Goal: Information Seeking & Learning: Learn about a topic

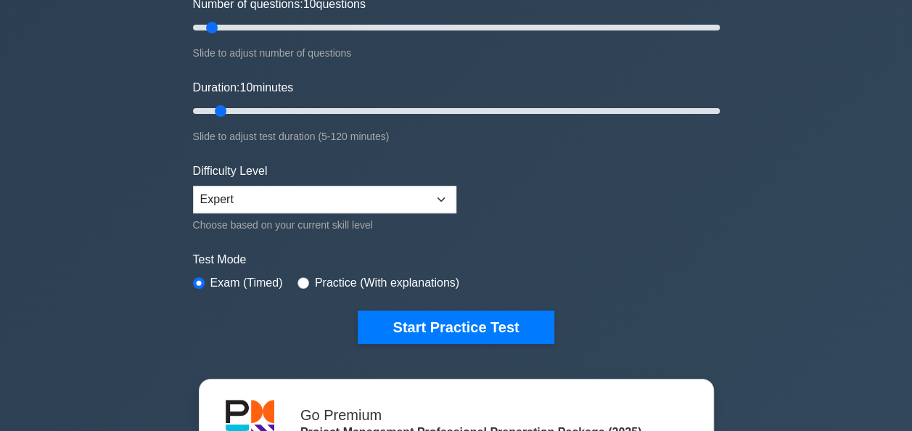
scroll to position [232, 0]
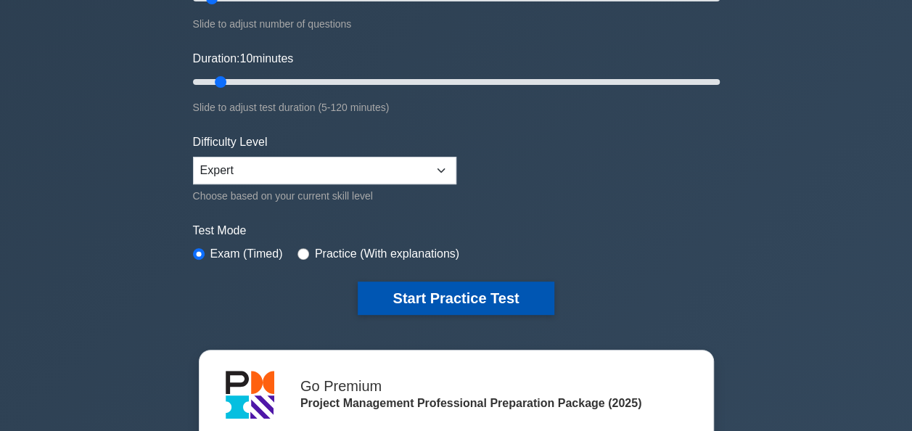
click at [480, 302] on button "Start Practice Test" at bounding box center [456, 297] width 196 height 33
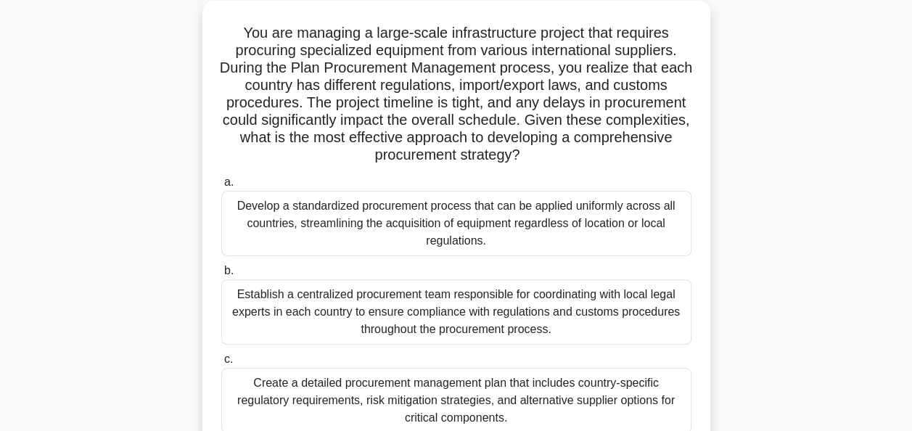
scroll to position [87, 0]
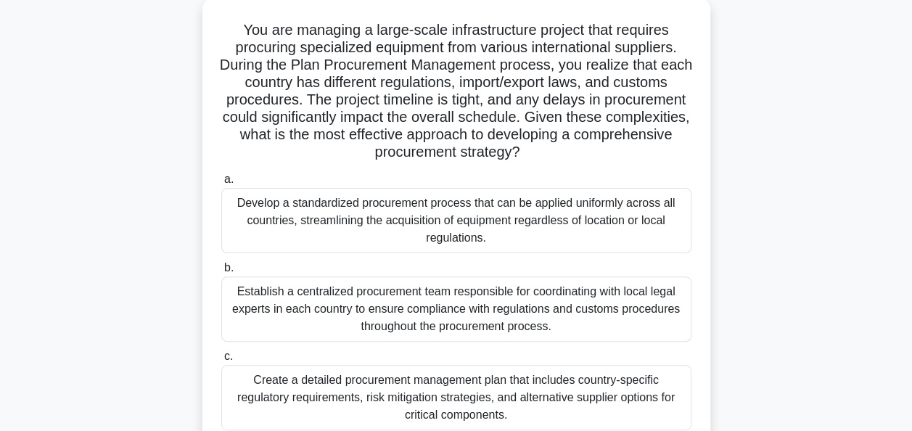
click at [720, 238] on div "You are managing a large-scale infrastructure project that requires procuring s…" at bounding box center [456, 277] width 827 height 559
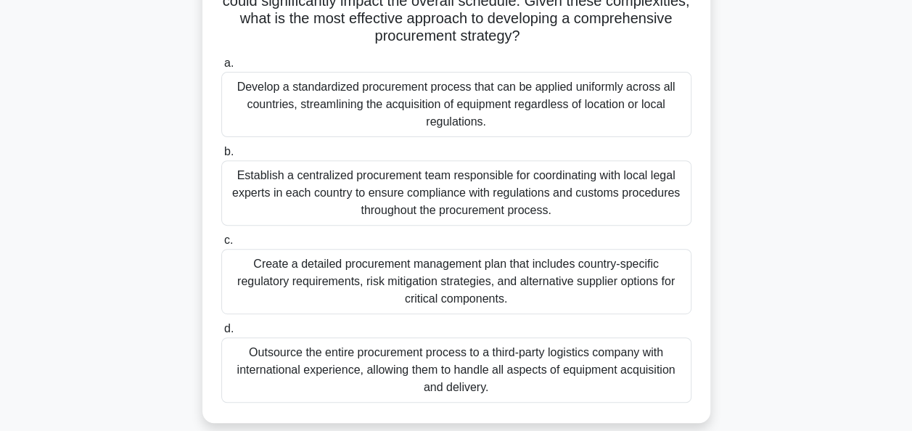
scroll to position [232, 0]
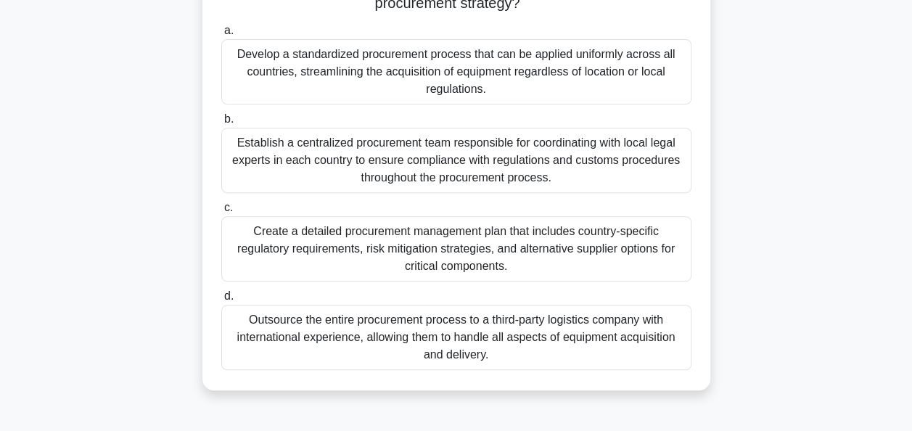
click at [342, 248] on div "Create a detailed procurement management plan that includes country-specific re…" at bounding box center [456, 248] width 470 height 65
click at [221, 213] on input "c. Create a detailed procurement management plan that includes country-specific…" at bounding box center [221, 207] width 0 height 9
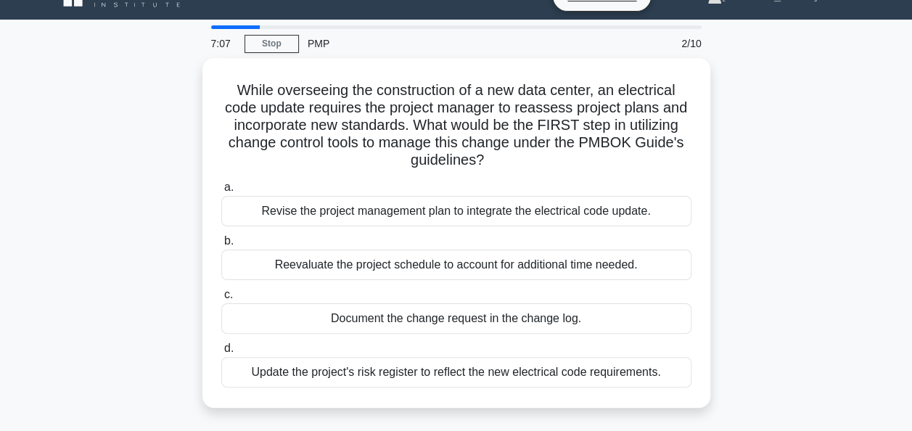
scroll to position [29, 0]
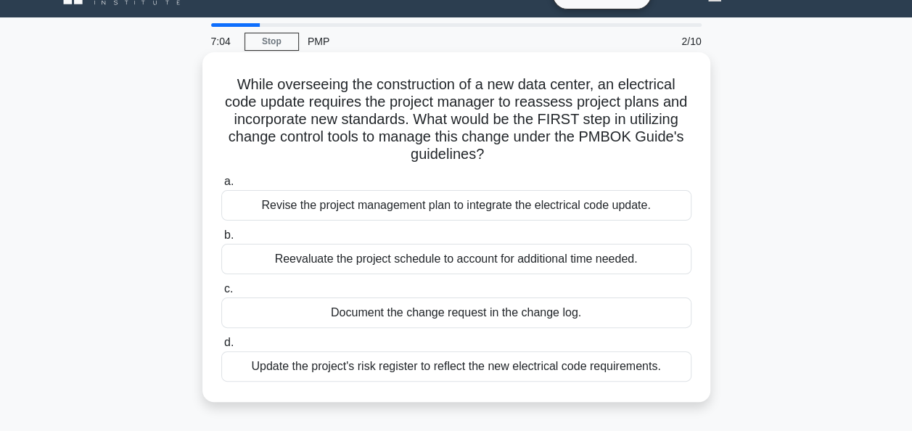
click at [508, 321] on div "Document the change request in the change log." at bounding box center [456, 312] width 470 height 30
click at [221, 294] on input "c. Document the change request in the change log." at bounding box center [221, 288] width 0 height 9
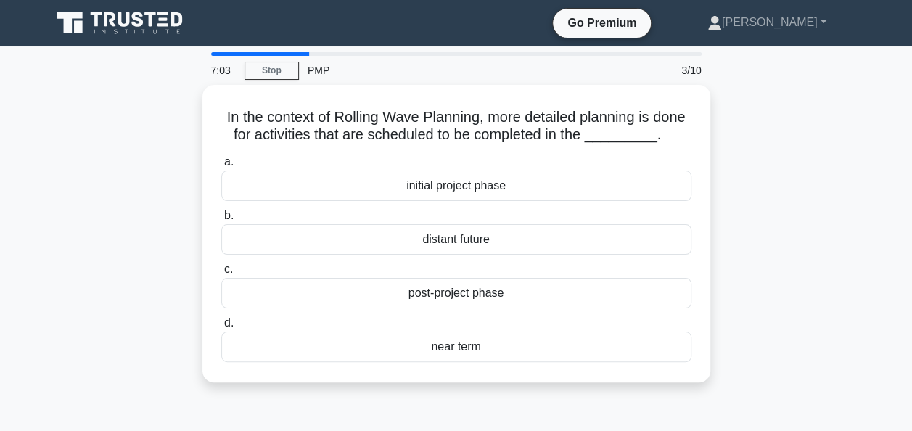
scroll to position [0, 0]
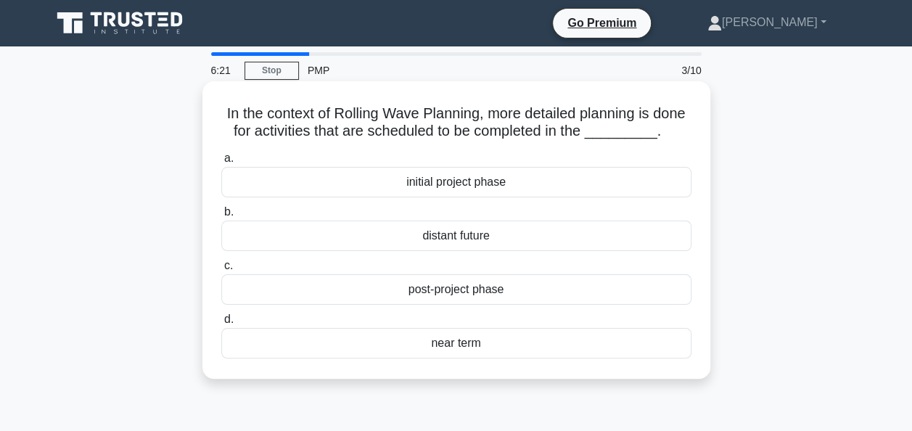
click at [489, 197] on div "initial project phase" at bounding box center [456, 182] width 470 height 30
click at [221, 163] on input "a. initial project phase" at bounding box center [221, 158] width 0 height 9
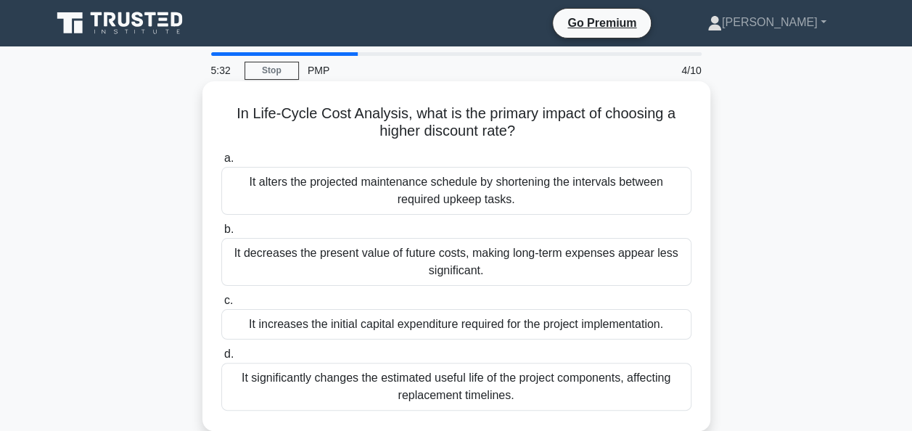
click at [302, 194] on div "It alters the projected maintenance schedule by shortening the intervals betwee…" at bounding box center [456, 191] width 470 height 48
click at [221, 163] on input "a. It alters the projected maintenance schedule by shortening the intervals bet…" at bounding box center [221, 158] width 0 height 9
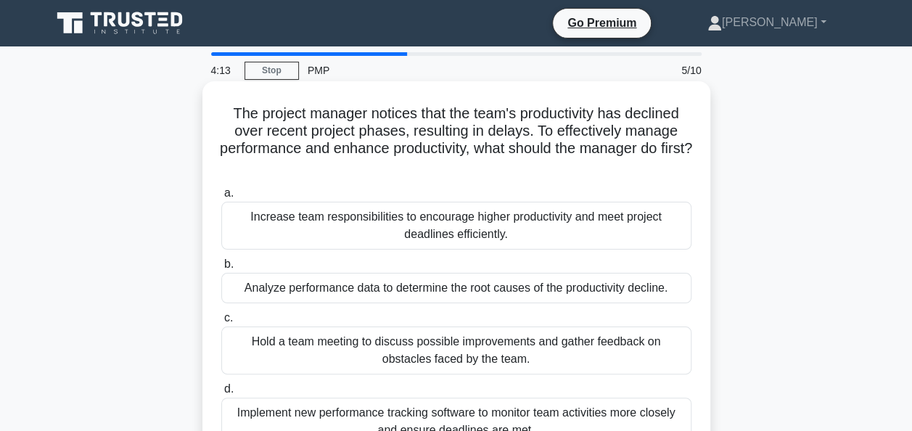
click at [444, 295] on div "Analyze performance data to determine the root causes of the productivity decli…" at bounding box center [456, 288] width 470 height 30
click at [221, 269] on input "b. Analyze performance data to determine the root causes of the productivity de…" at bounding box center [221, 264] width 0 height 9
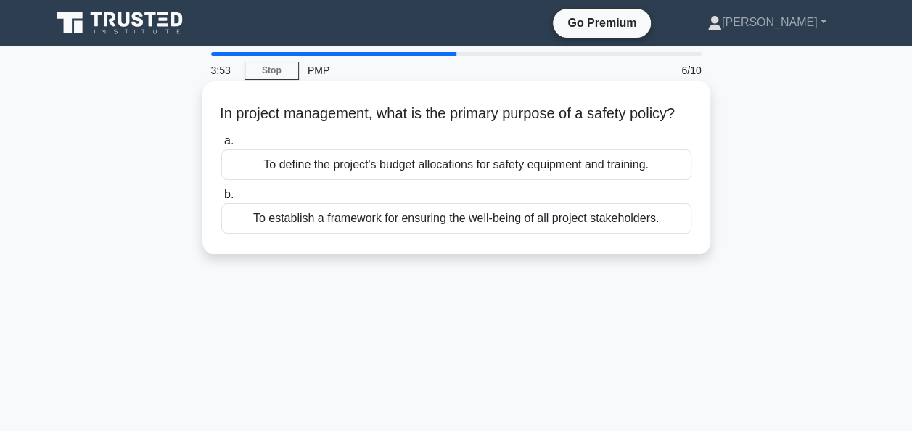
click at [435, 180] on div "To define the project's budget allocations for safety equipment and training." at bounding box center [456, 164] width 470 height 30
click at [221, 146] on input "a. To define the project's budget allocations for safety equipment and training." at bounding box center [221, 140] width 0 height 9
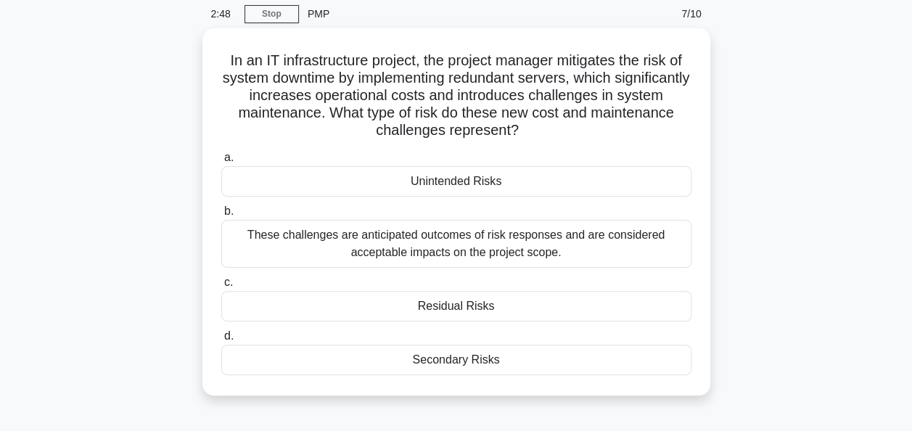
scroll to position [58, 0]
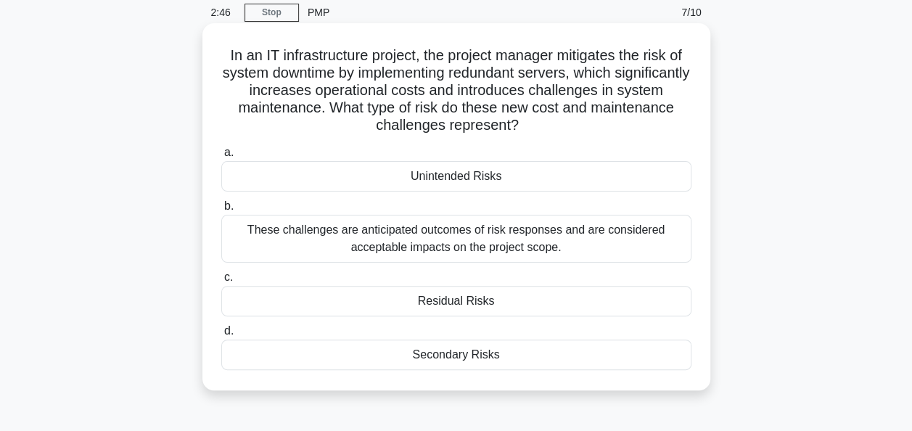
drag, startPoint x: 854, startPoint y: 318, endPoint x: 498, endPoint y: 377, distance: 361.1
click at [498, 377] on div "In an IT infrastructure project, the project manager mitigates the risk of syst…" at bounding box center [456, 219] width 827 height 384
drag, startPoint x: 498, startPoint y: 377, endPoint x: 453, endPoint y: 361, distance: 47.7
click at [453, 361] on div "Secondary Risks" at bounding box center [456, 354] width 470 height 30
click at [221, 336] on input "d. Secondary Risks" at bounding box center [221, 330] width 0 height 9
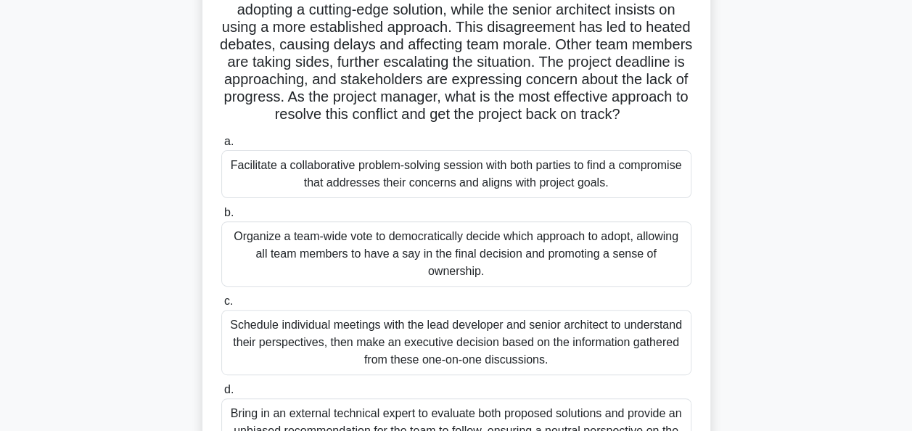
scroll to position [145, 0]
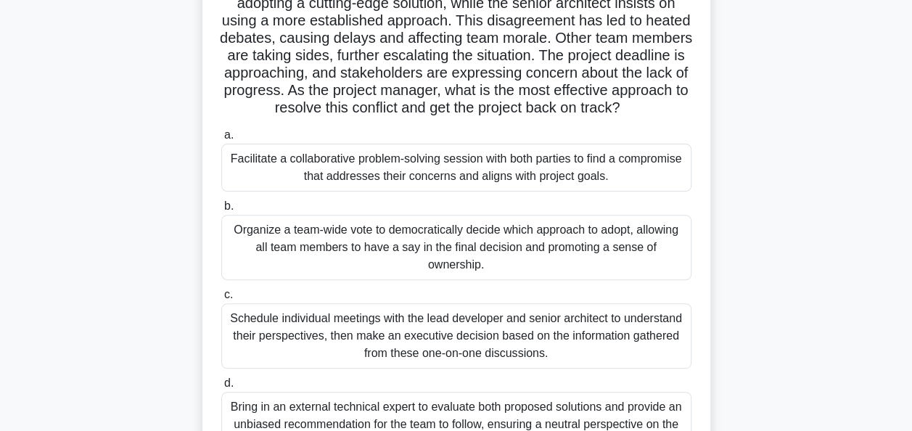
click at [382, 178] on div "Facilitate a collaborative problem-solving session with both parties to find a …" at bounding box center [456, 168] width 470 height 48
click at [221, 140] on input "a. Facilitate a collaborative problem-solving session with both parties to find…" at bounding box center [221, 135] width 0 height 9
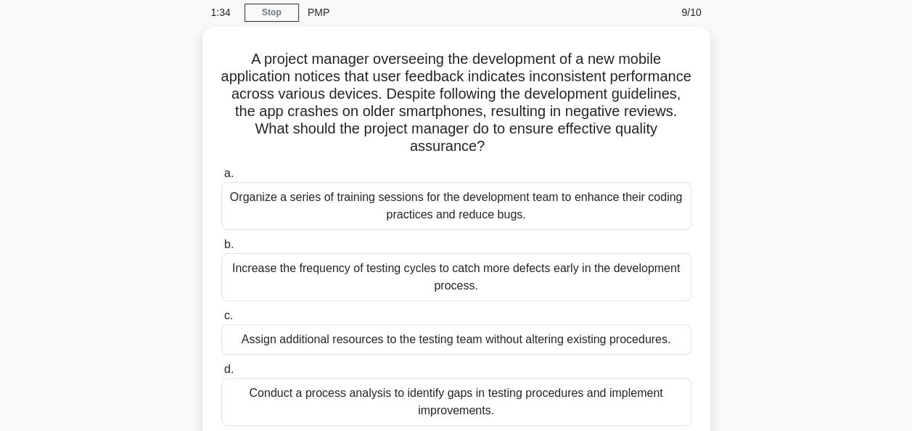
scroll to position [87, 0]
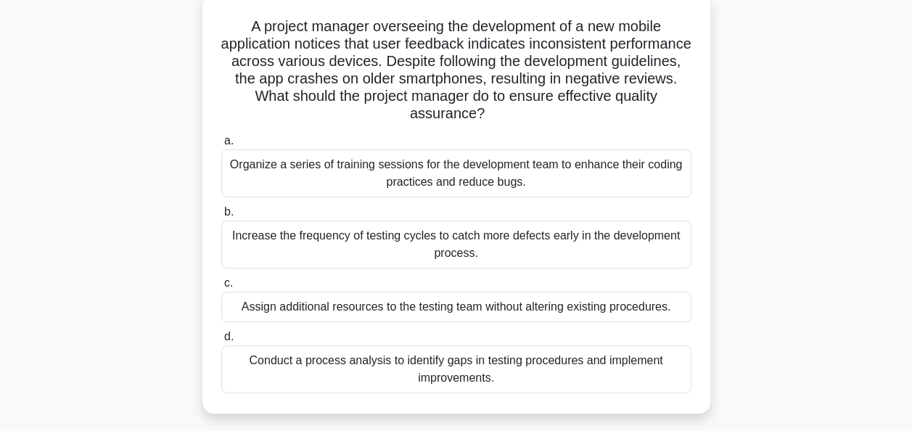
click at [582, 358] on div "Conduct a process analysis to identify gaps in testing procedures and implement…" at bounding box center [456, 369] width 470 height 48
click at [221, 342] on input "d. Conduct a process analysis to identify gaps in testing procedures and implem…" at bounding box center [221, 336] width 0 height 9
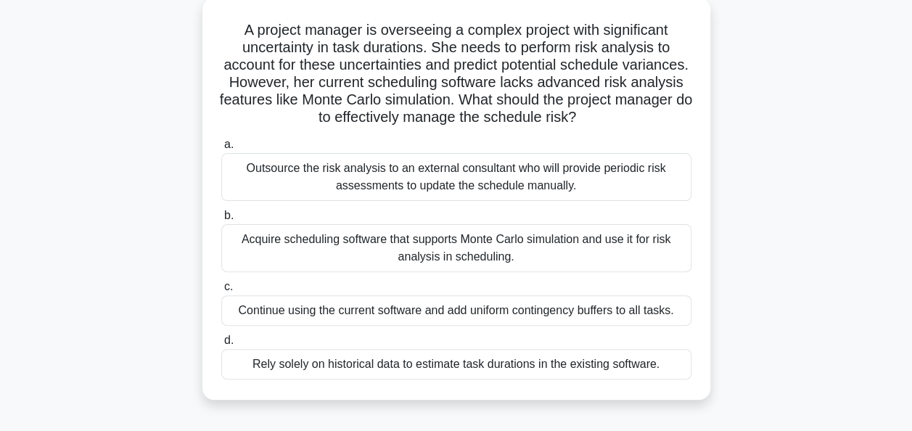
scroll to position [58, 0]
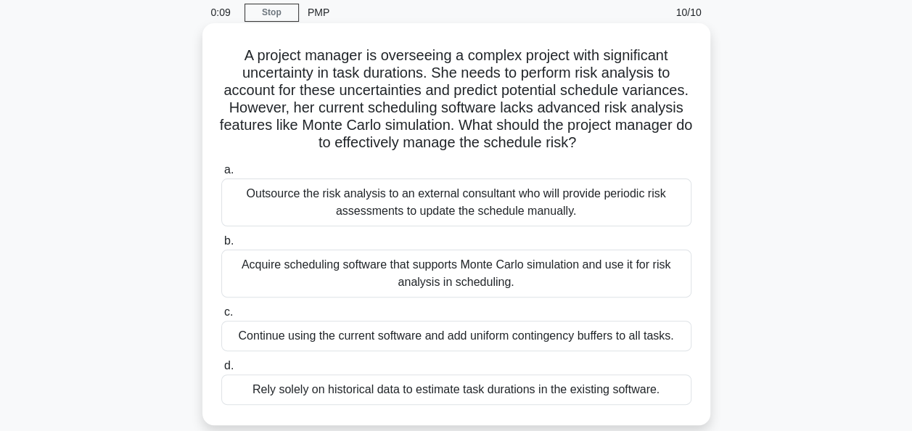
click at [413, 199] on div "Outsource the risk analysis to an external consultant who will provide periodic…" at bounding box center [456, 202] width 470 height 48
click at [221, 175] on input "a. Outsource the risk analysis to an external consultant who will provide perio…" at bounding box center [221, 169] width 0 height 9
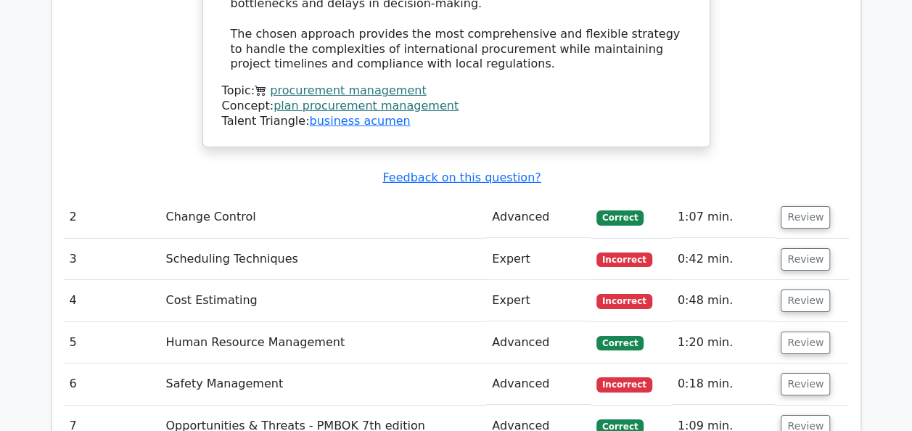
scroll to position [2317, 0]
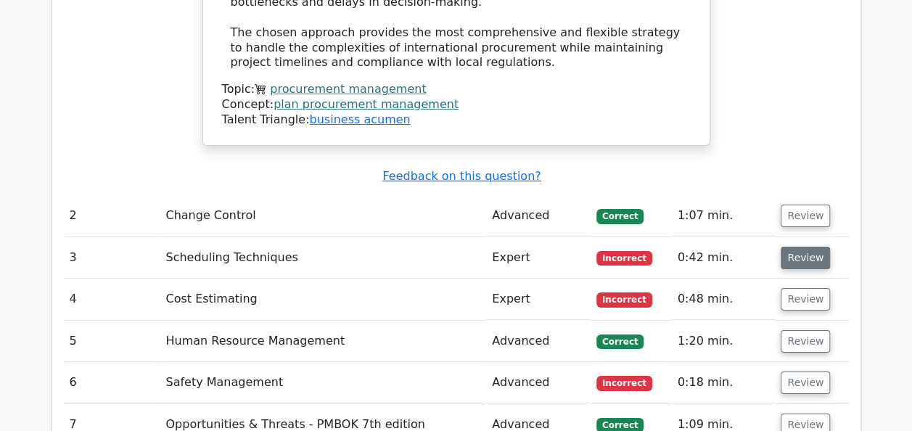
click at [798, 247] on button "Review" at bounding box center [805, 258] width 49 height 22
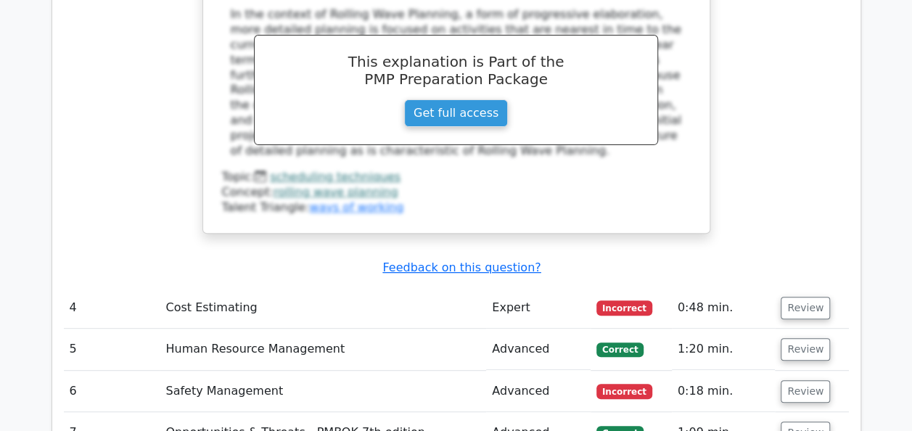
scroll to position [2955, 0]
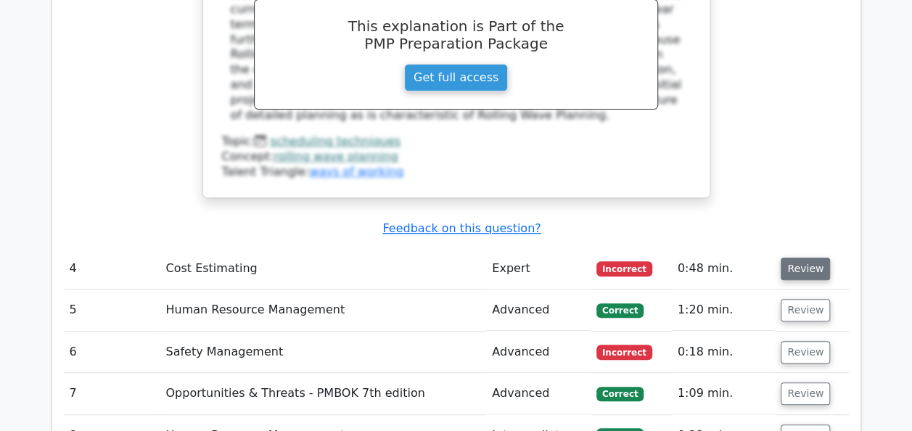
click at [805, 258] on button "Review" at bounding box center [805, 269] width 49 height 22
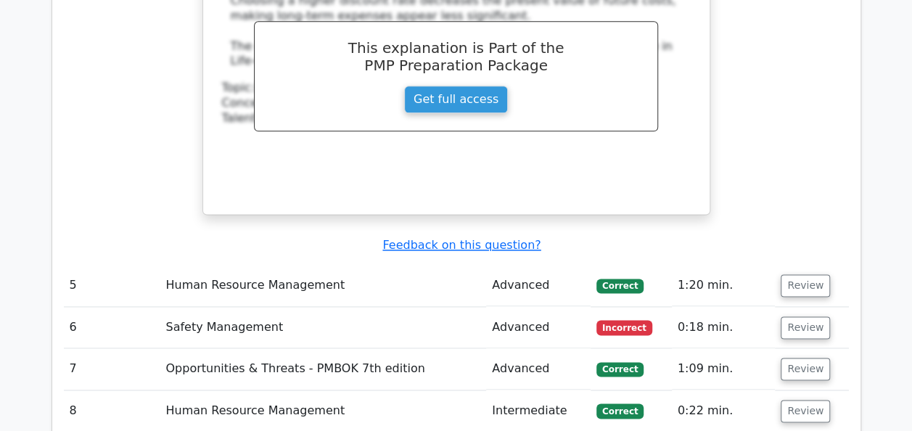
scroll to position [3652, 0]
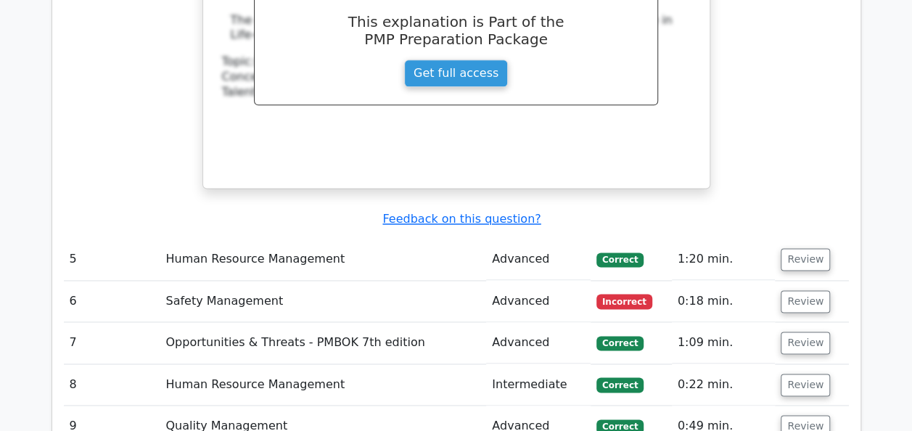
click at [798, 290] on button "Review" at bounding box center [805, 301] width 49 height 22
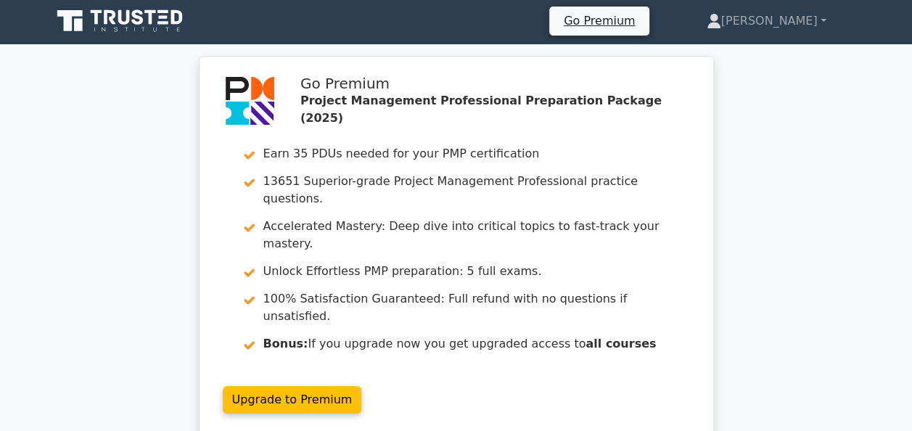
scroll to position [0, 0]
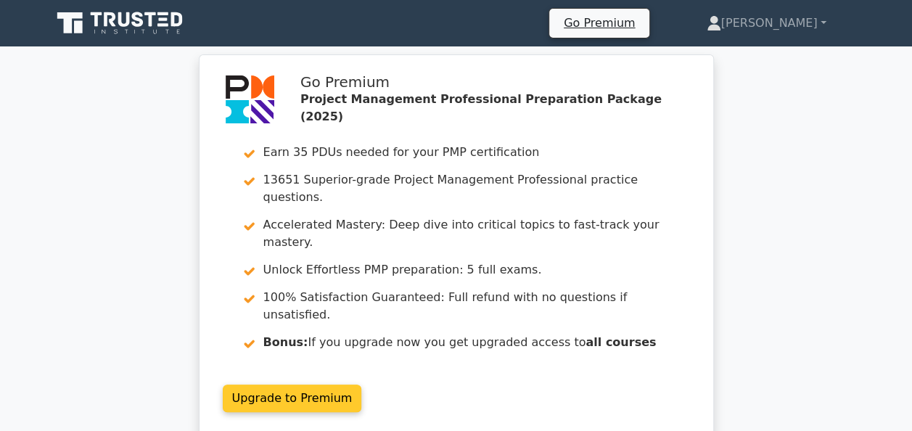
click at [362, 384] on link "Upgrade to Premium" at bounding box center [292, 398] width 139 height 28
